Goal: Task Accomplishment & Management: Manage account settings

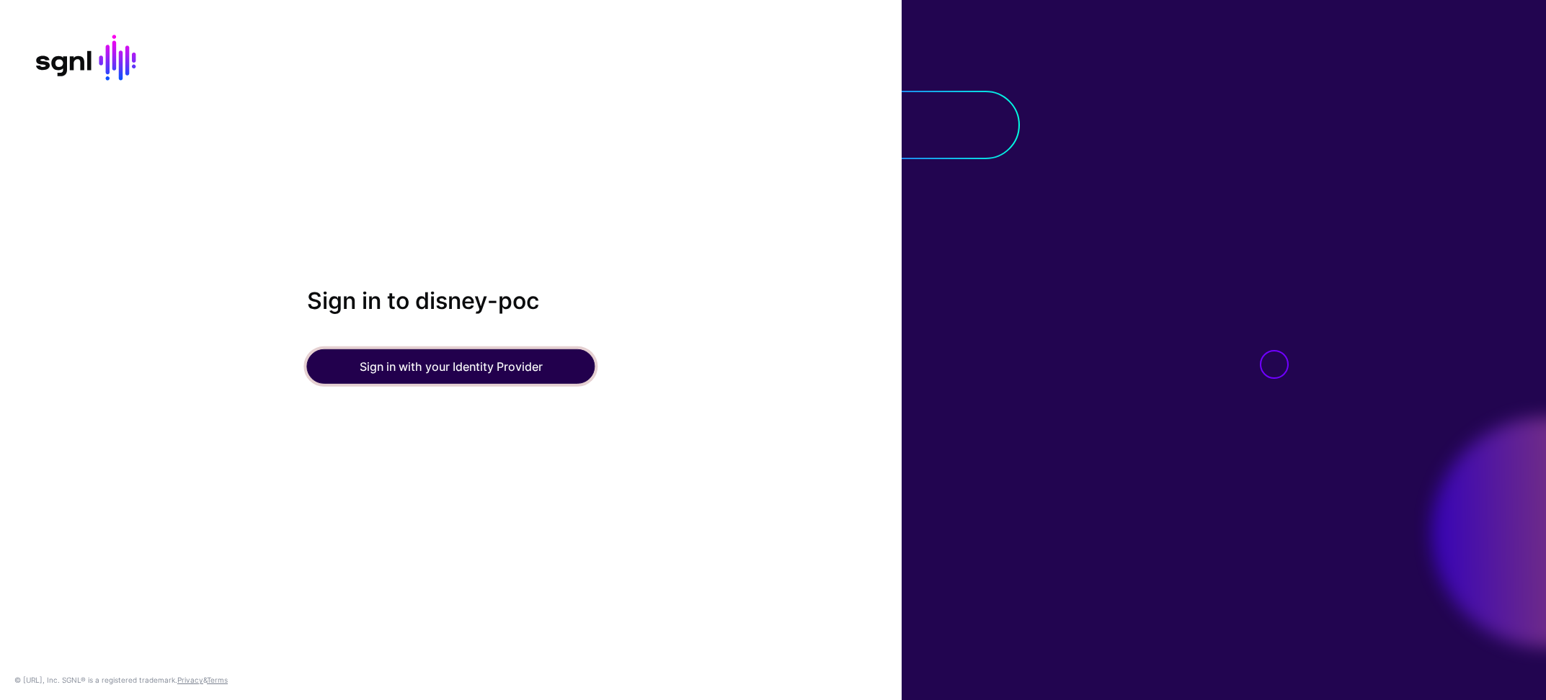
click at [496, 365] on button "Sign in with your Identity Provider" at bounding box center [451, 366] width 288 height 35
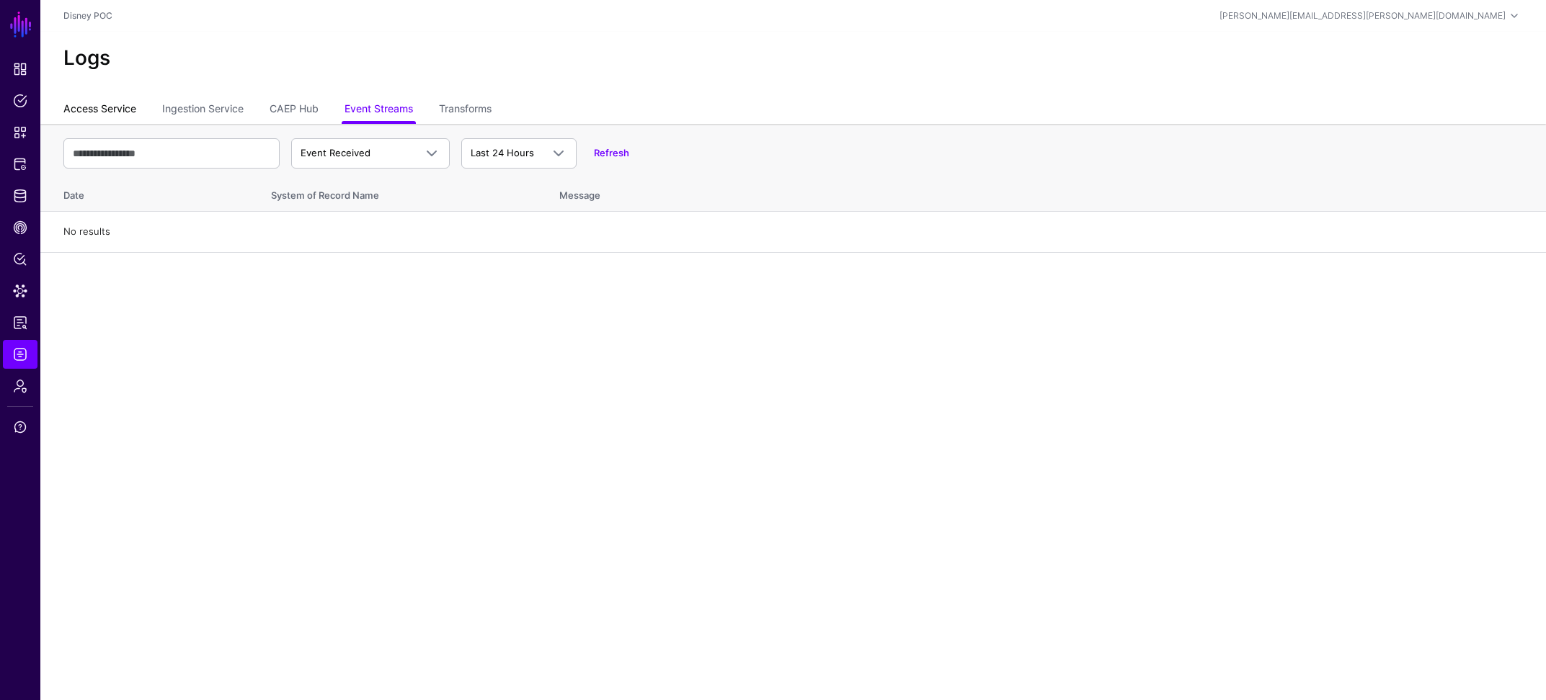
click at [114, 105] on link "Access Service" at bounding box center [99, 110] width 73 height 27
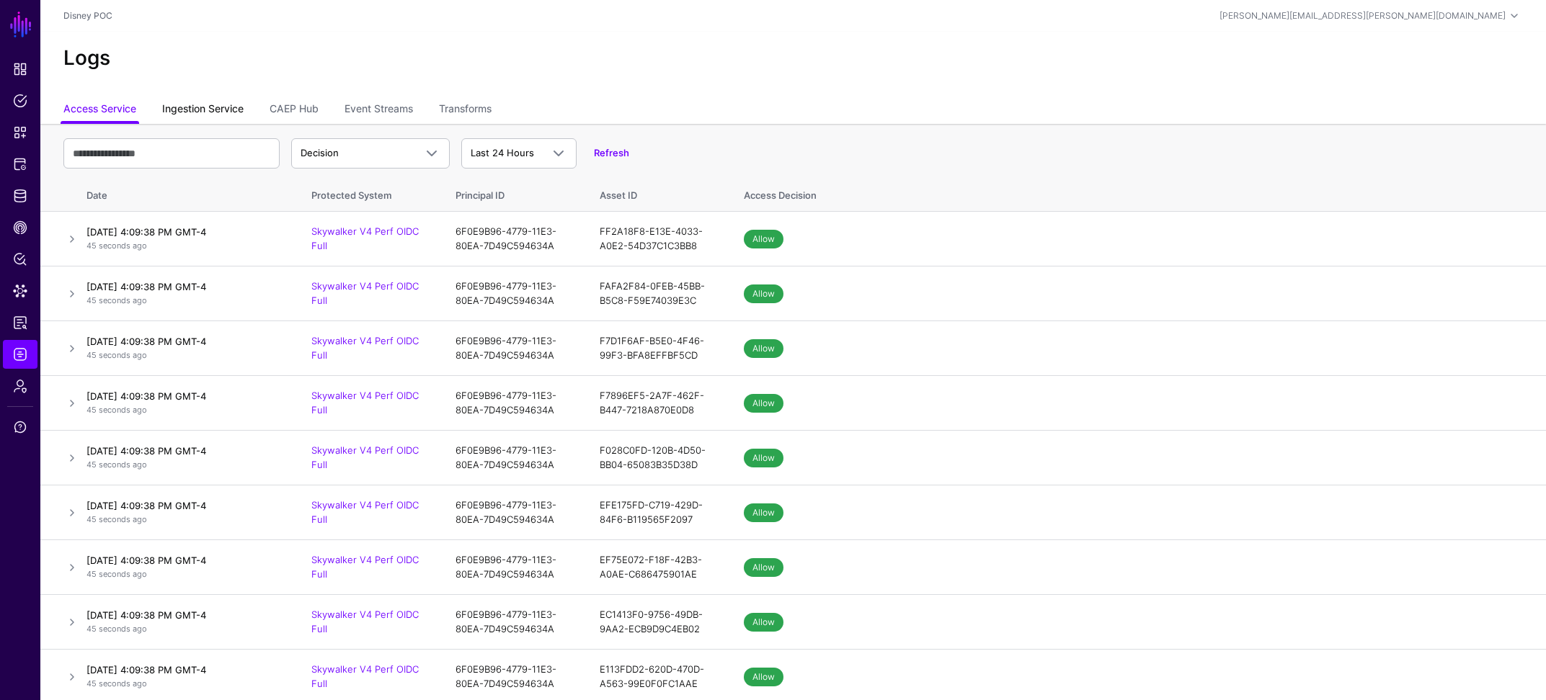
click at [186, 104] on link "Ingestion Service" at bounding box center [202, 110] width 81 height 27
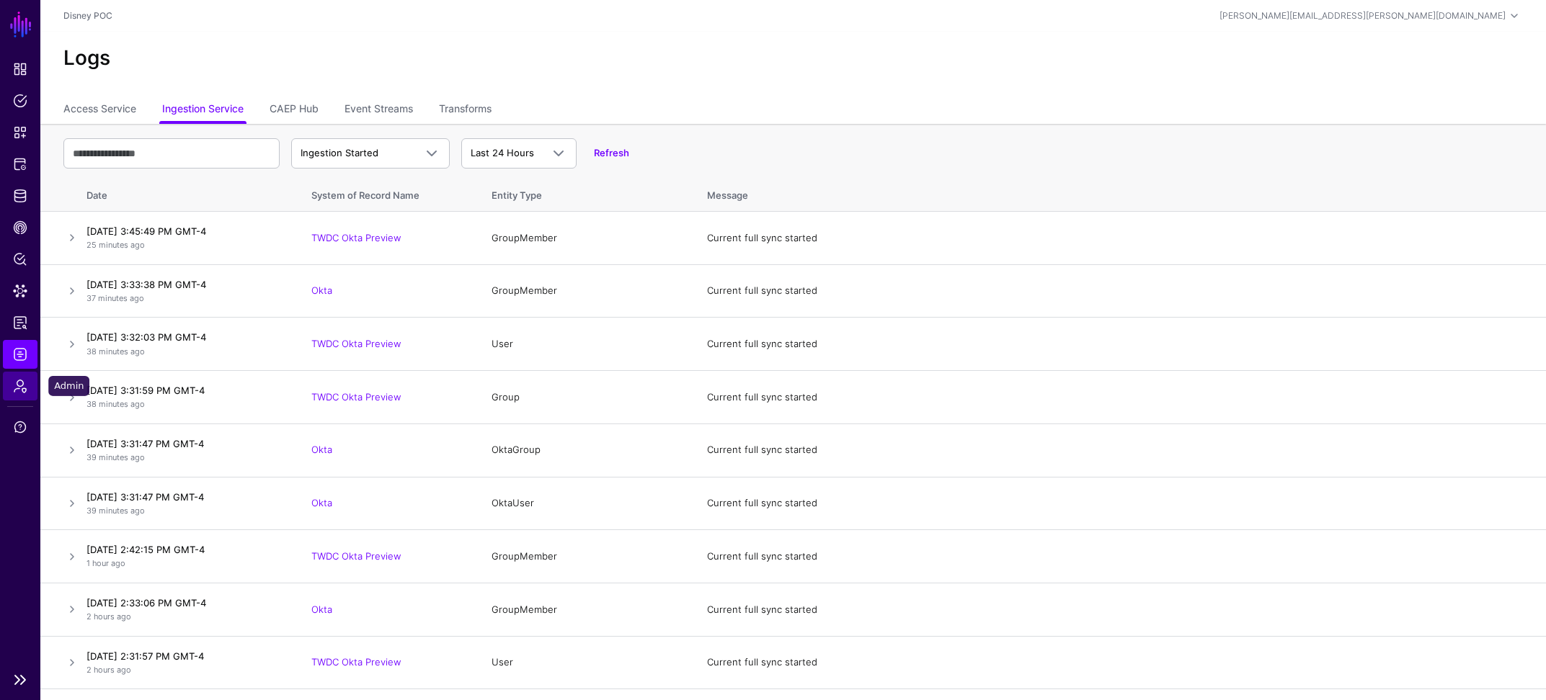
click at [21, 382] on span "Admin" at bounding box center [20, 386] width 14 height 14
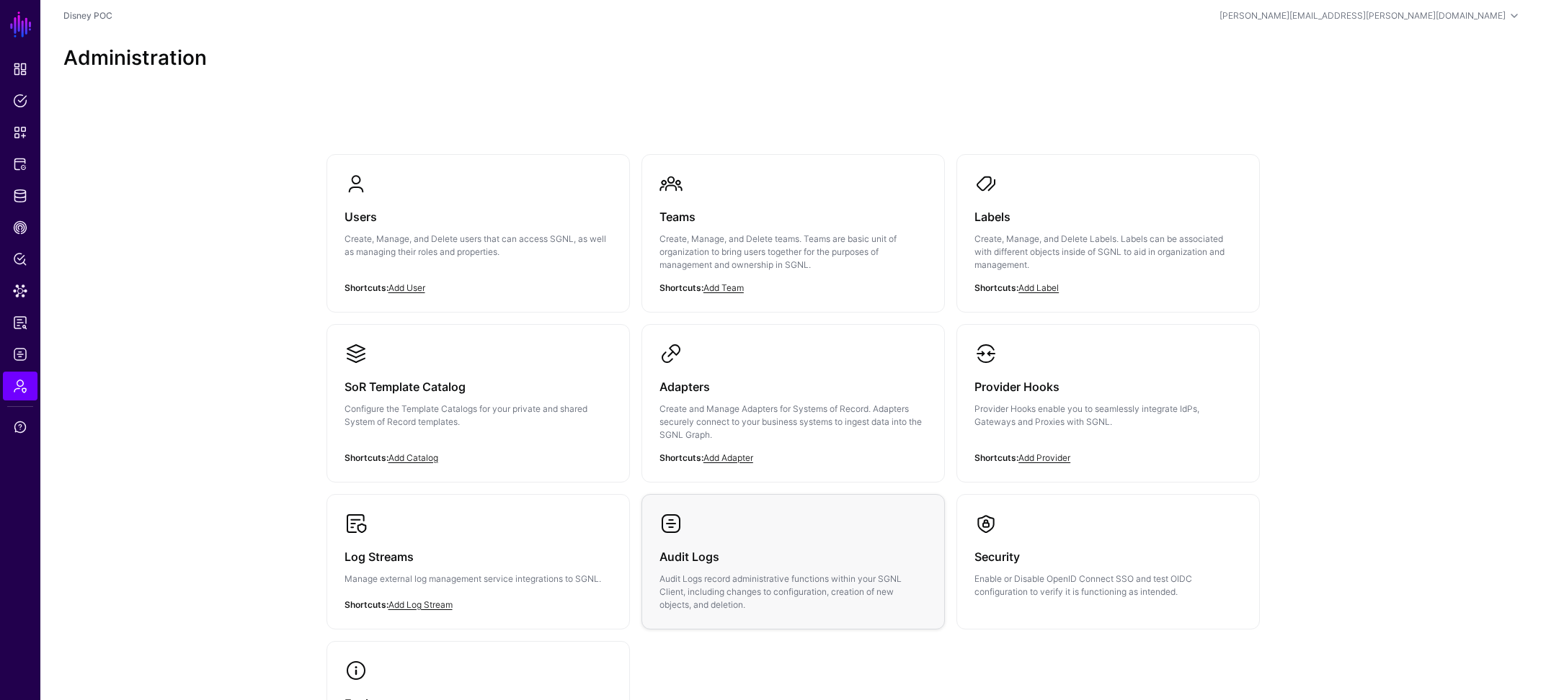
click at [728, 530] on link "Audit Logs Audit Logs record administrative functions within your SGNL Client, …" at bounding box center [793, 562] width 302 height 134
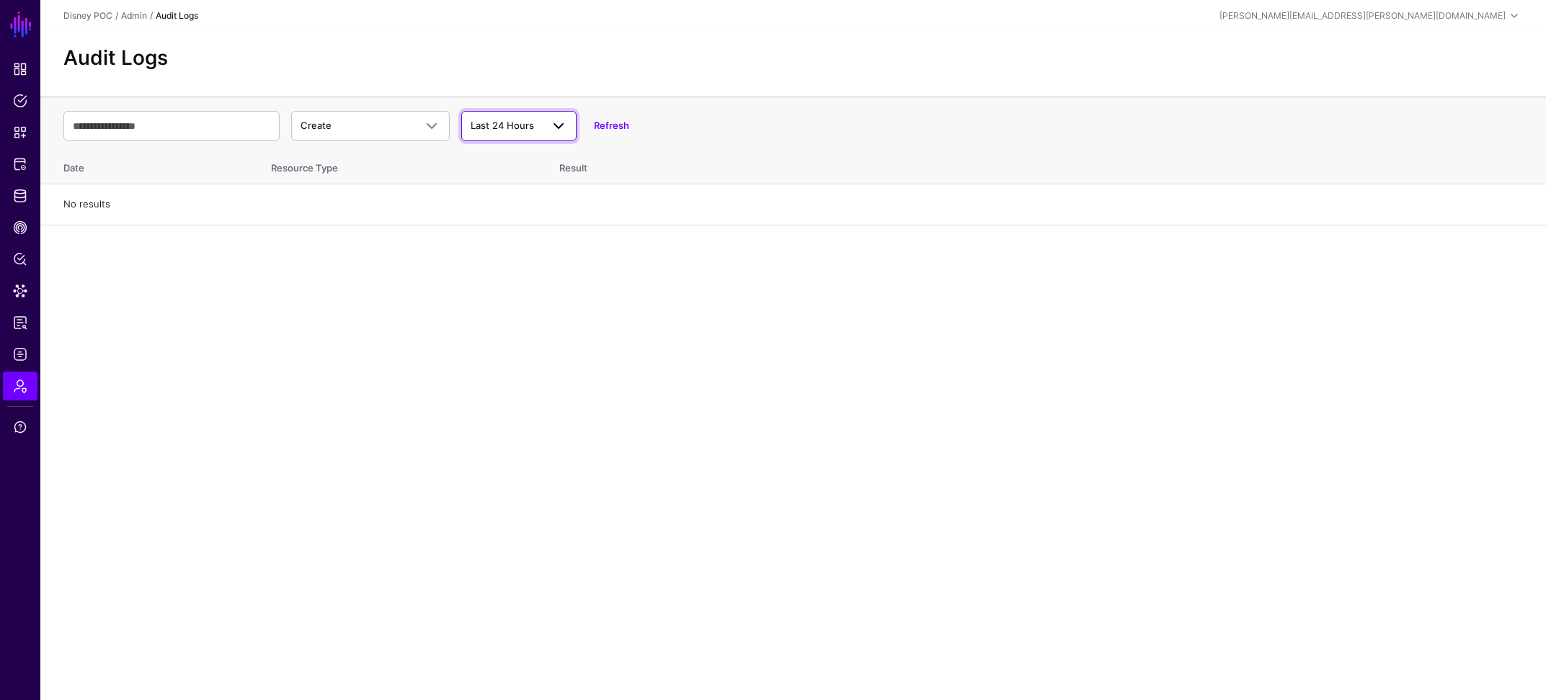
click at [521, 129] on span "Last 24 Hours" at bounding box center [502, 126] width 63 height 12
click at [508, 178] on span "Last 7 Days" at bounding box center [498, 181] width 51 height 12
click at [431, 123] on span at bounding box center [431, 125] width 17 height 17
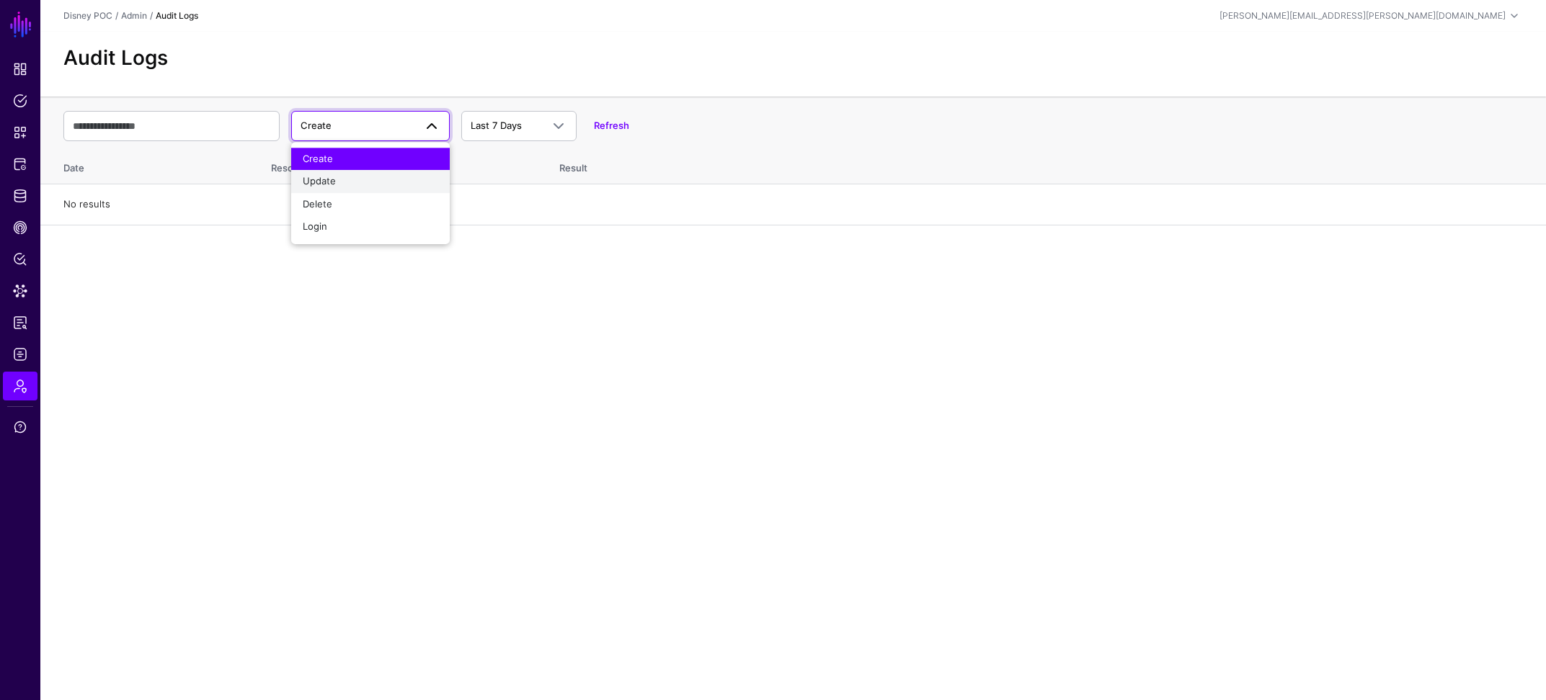
click at [370, 178] on div "Update" at bounding box center [370, 181] width 135 height 14
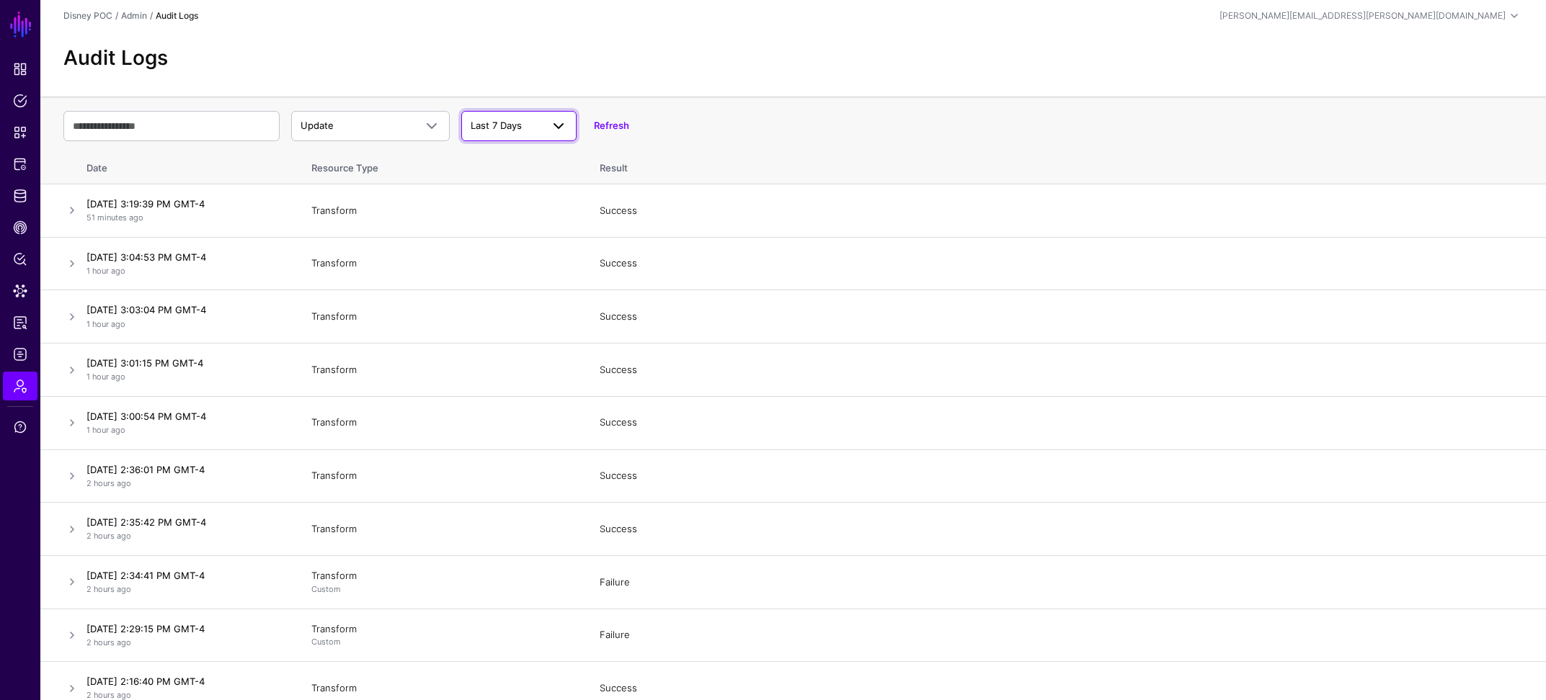
click at [561, 124] on span at bounding box center [558, 125] width 17 height 17
click at [530, 154] on span "Last 24 Hours" at bounding box center [504, 159] width 63 height 12
click at [74, 210] on link at bounding box center [71, 210] width 17 height 17
